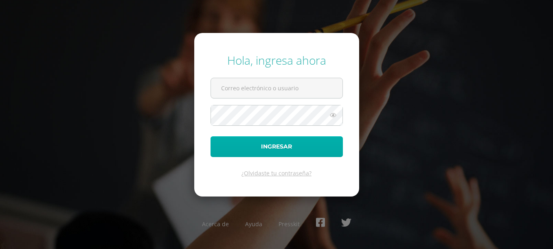
type input "[PERSON_NAME][EMAIL_ADDRESS][DOMAIN_NAME]"
click at [276, 142] on button "Ingresar" at bounding box center [277, 147] width 132 height 21
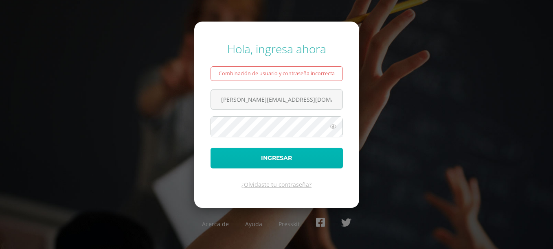
click at [256, 163] on button "Ingresar" at bounding box center [277, 158] width 132 height 21
click at [252, 159] on button "Ingresar" at bounding box center [277, 158] width 132 height 21
click at [272, 161] on button "Ingresar" at bounding box center [277, 158] width 132 height 21
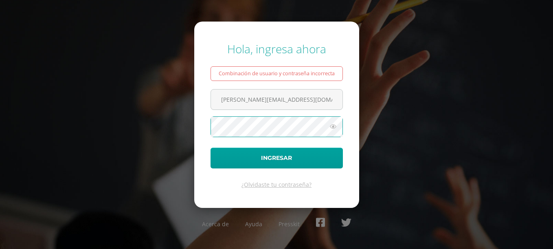
click at [211, 148] on button "Ingresar" at bounding box center [277, 158] width 132 height 21
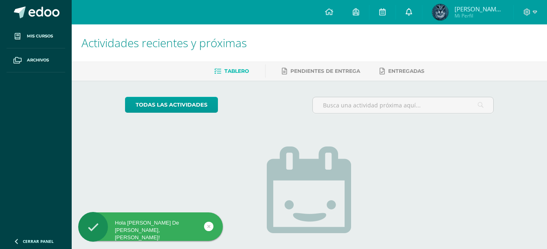
click at [417, 17] on link at bounding box center [409, 12] width 26 height 24
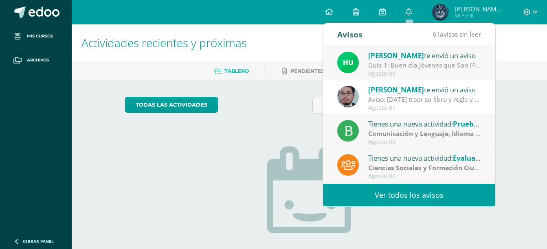
click at [457, 66] on div "Guia 1: Buen día Jóvenes que San [PERSON_NAME] Y [PERSON_NAME] les Bendigan. Po…" at bounding box center [424, 65] width 113 height 9
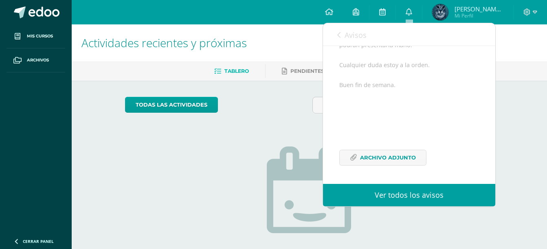
scroll to position [150, 0]
click at [404, 156] on span "Archivo Adjunto" at bounding box center [388, 157] width 56 height 15
